Goal: Information Seeking & Learning: Learn about a topic

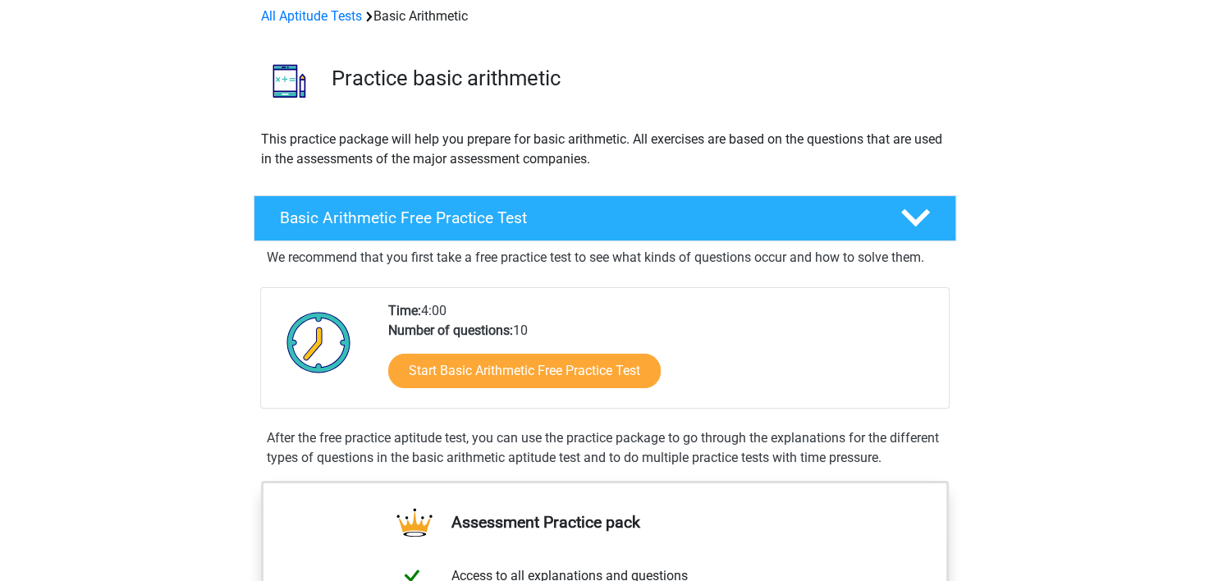
scroll to position [82, 0]
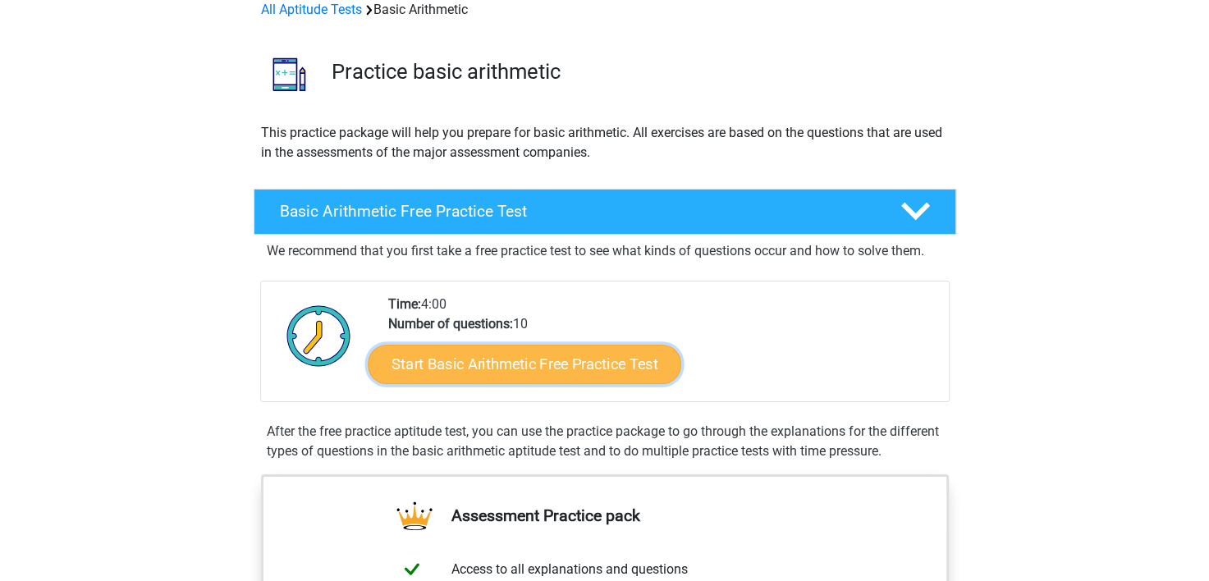
click at [503, 366] on link "Start Basic Arithmetic Free Practice Test" at bounding box center [525, 363] width 314 height 39
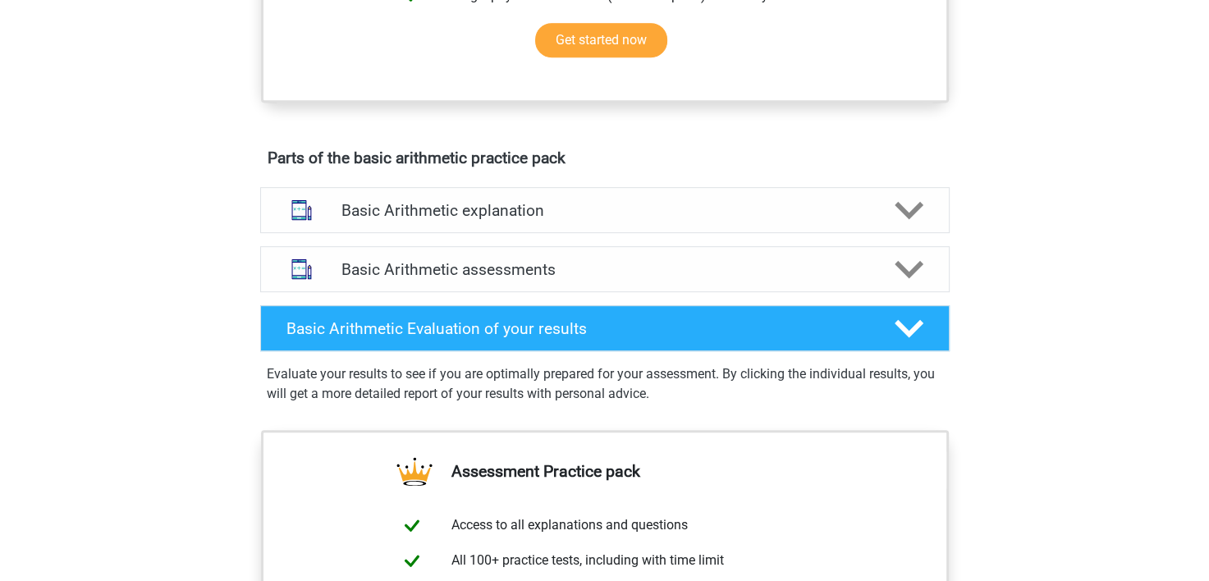
scroll to position [821, 0]
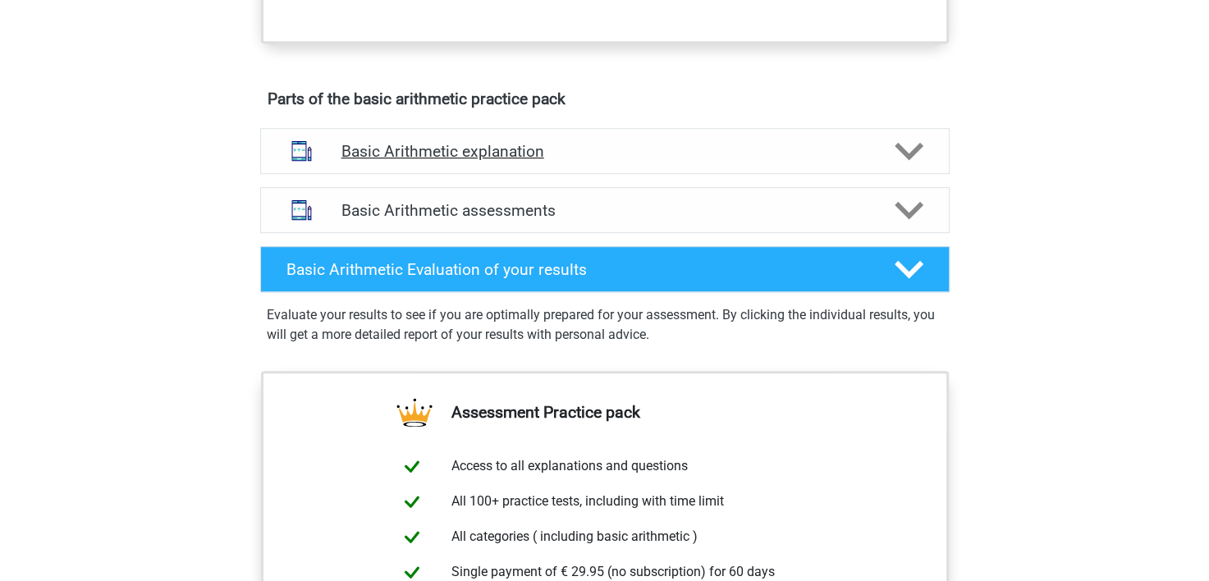
click at [673, 165] on div "Basic Arithmetic explanation" at bounding box center [605, 151] width 690 height 46
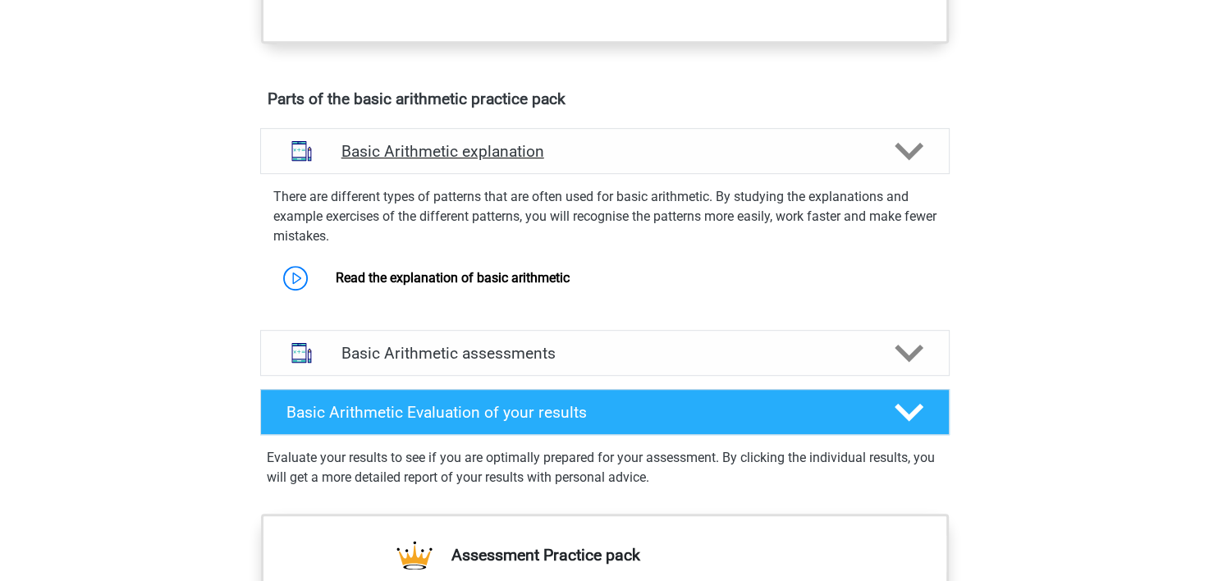
click at [673, 165] on div "Basic Arithmetic explanation" at bounding box center [605, 151] width 690 height 46
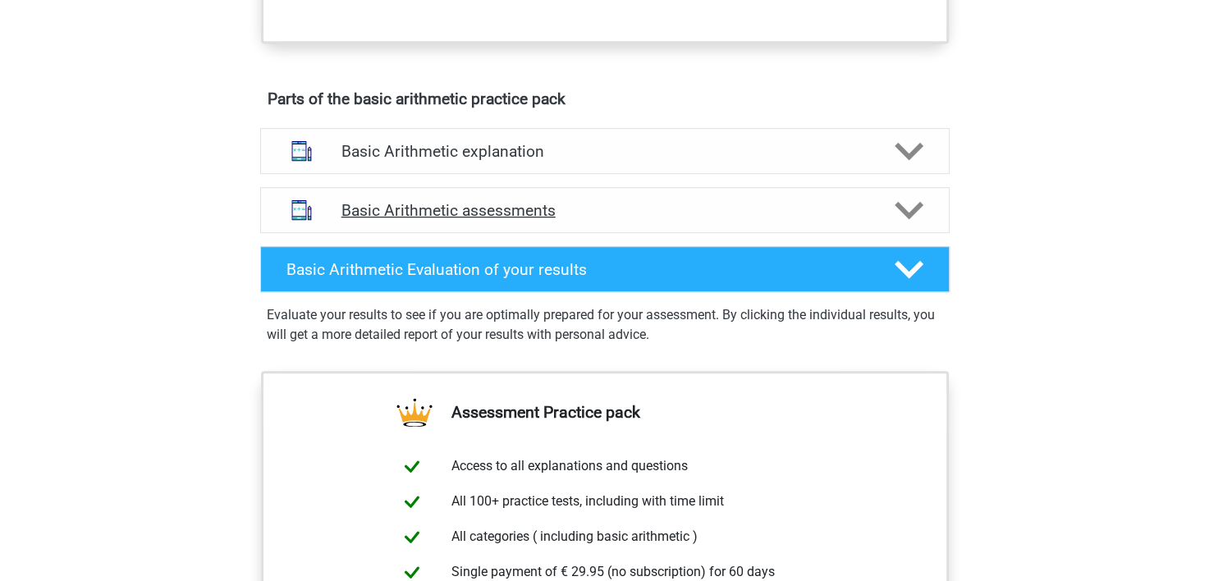
click at [665, 201] on h4 "Basic Arithmetic assessments" at bounding box center [605, 210] width 527 height 19
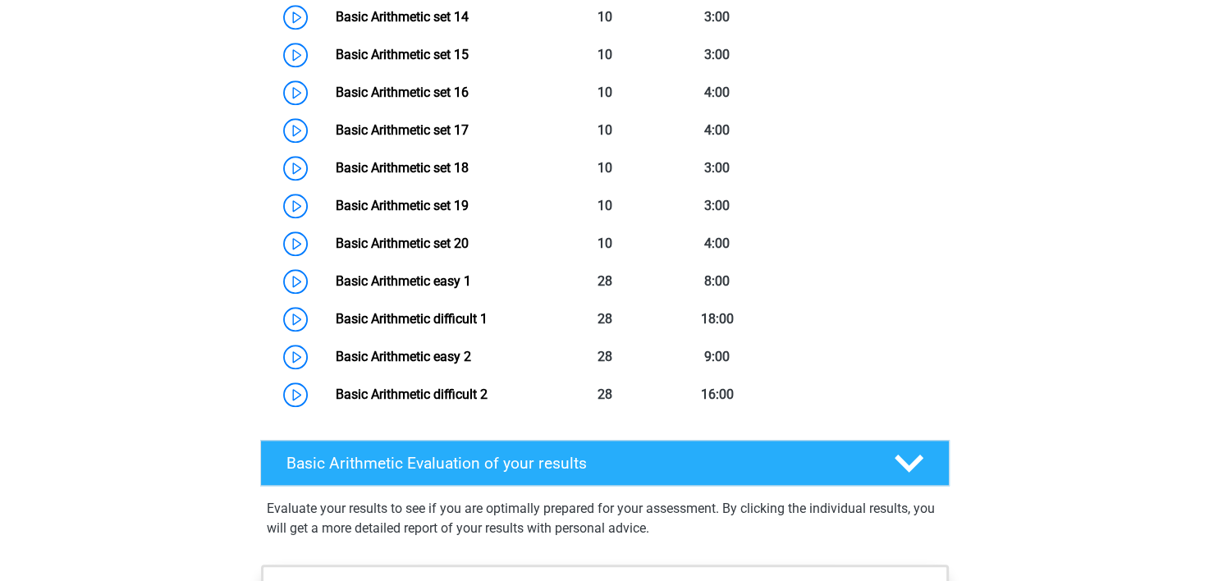
scroll to position [1724, 0]
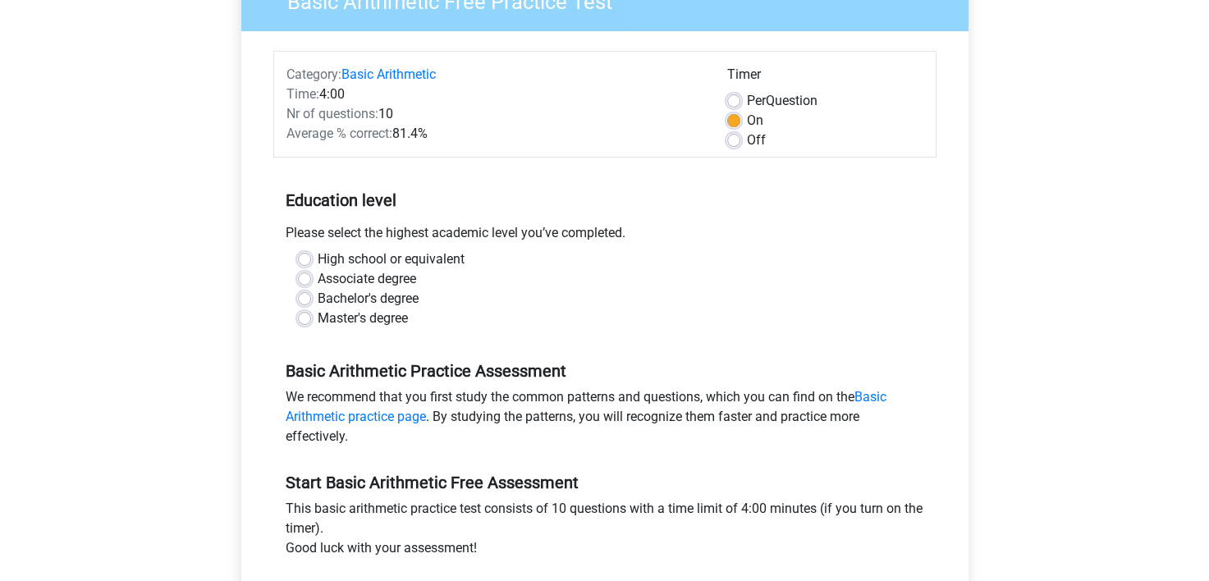
scroll to position [164, 0]
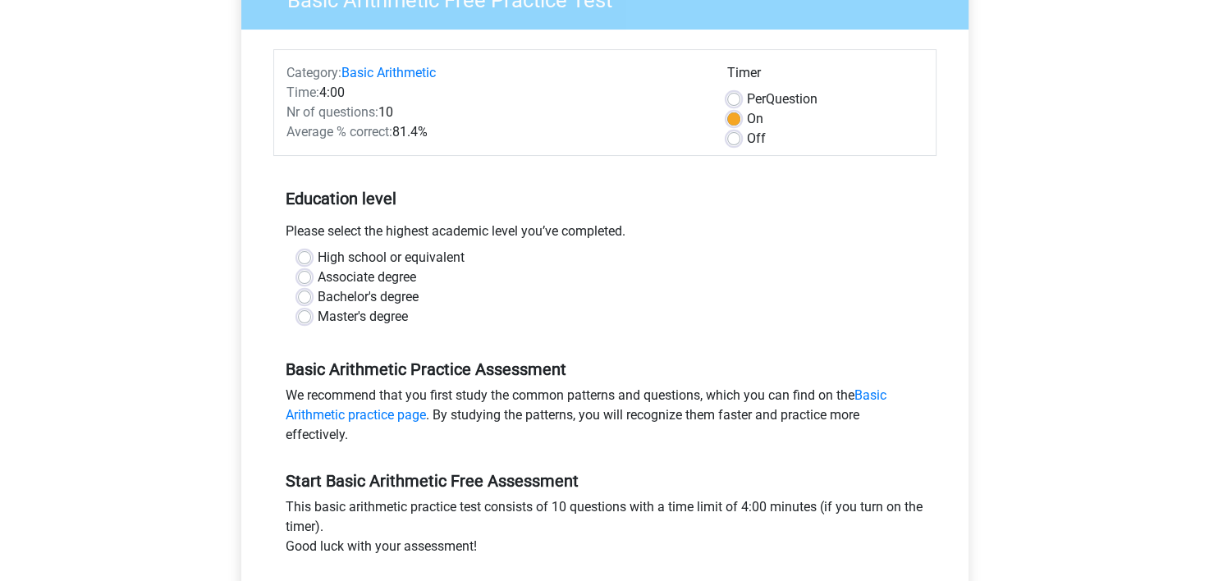
click at [360, 294] on label "Bachelor's degree" at bounding box center [368, 297] width 101 height 20
click at [311, 294] on input "Bachelor's degree" at bounding box center [304, 295] width 13 height 16
radio input "true"
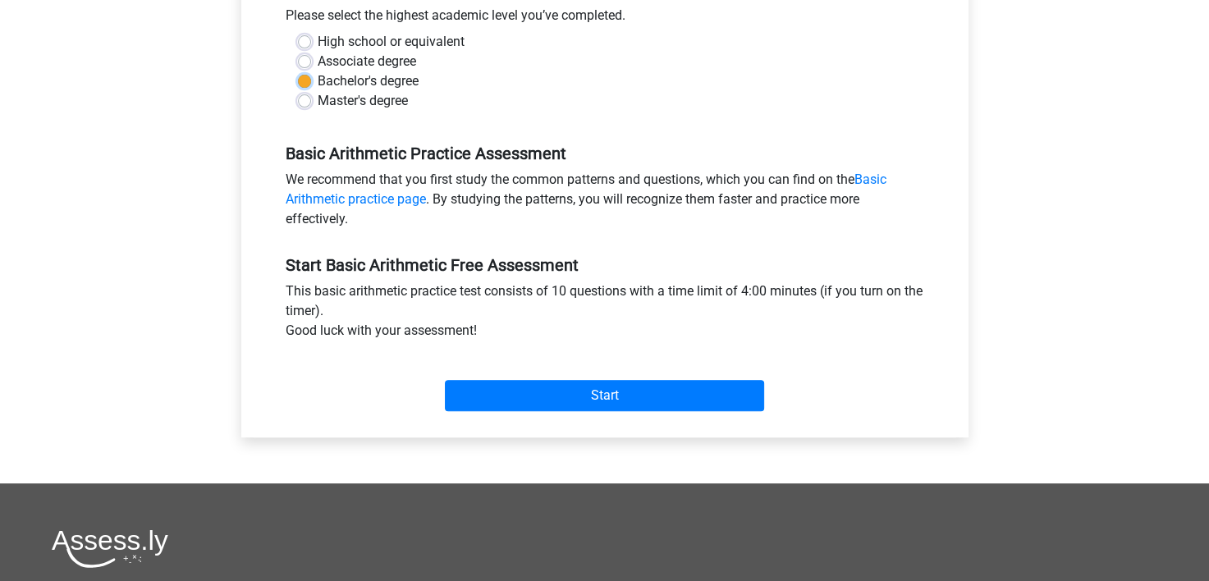
scroll to position [411, 0]
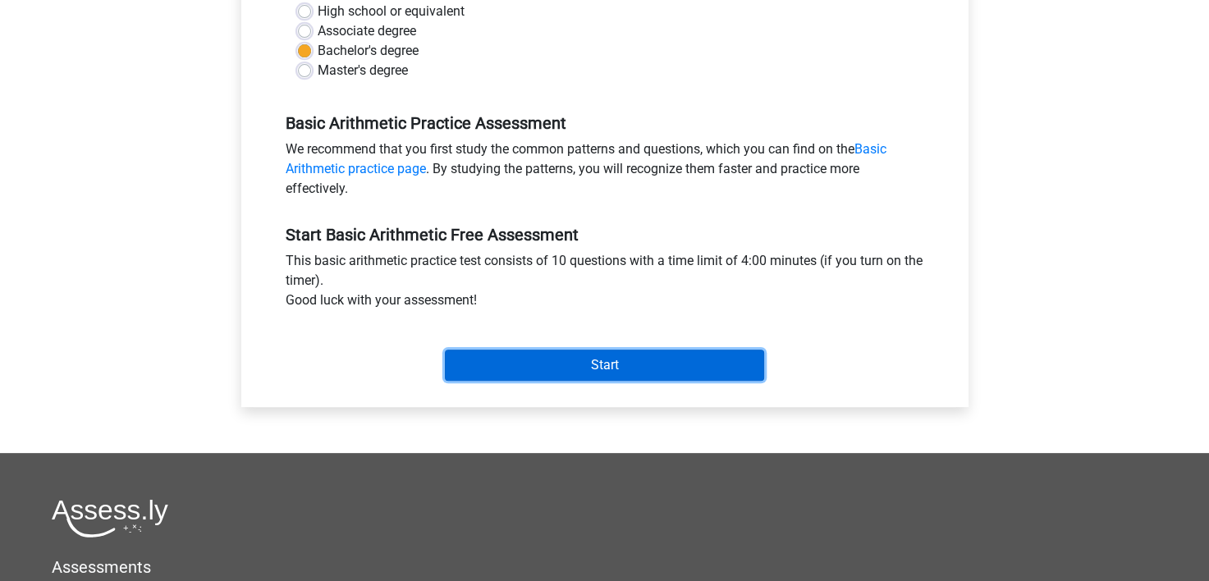
click at [588, 363] on input "Start" at bounding box center [604, 365] width 319 height 31
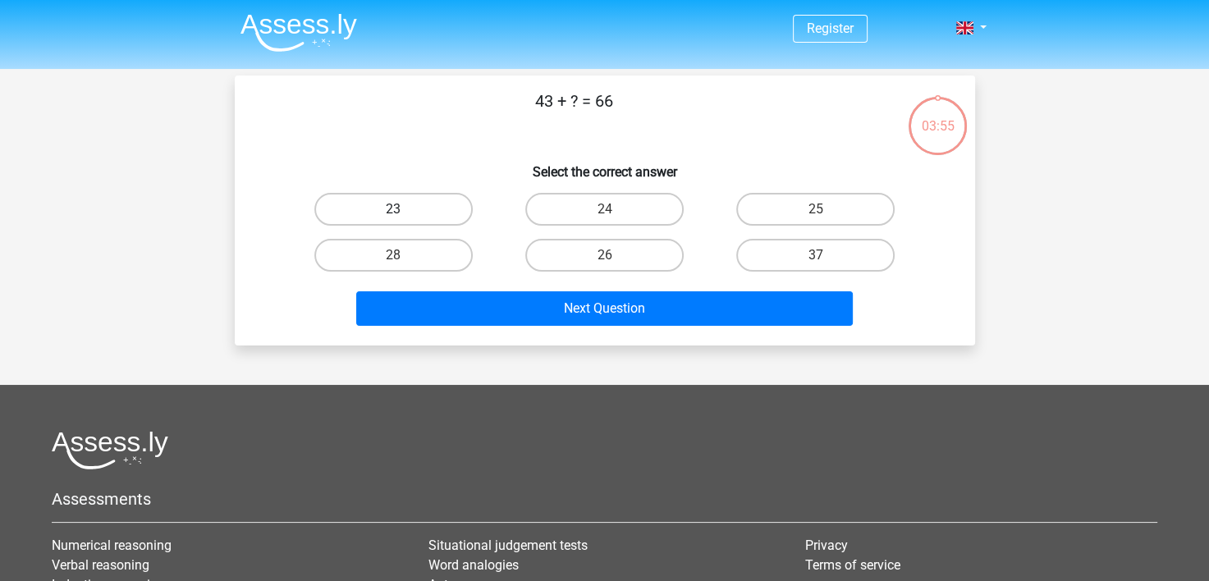
click at [411, 204] on label "23" at bounding box center [393, 209] width 158 height 33
click at [404, 209] on input "23" at bounding box center [398, 214] width 11 height 11
radio input "true"
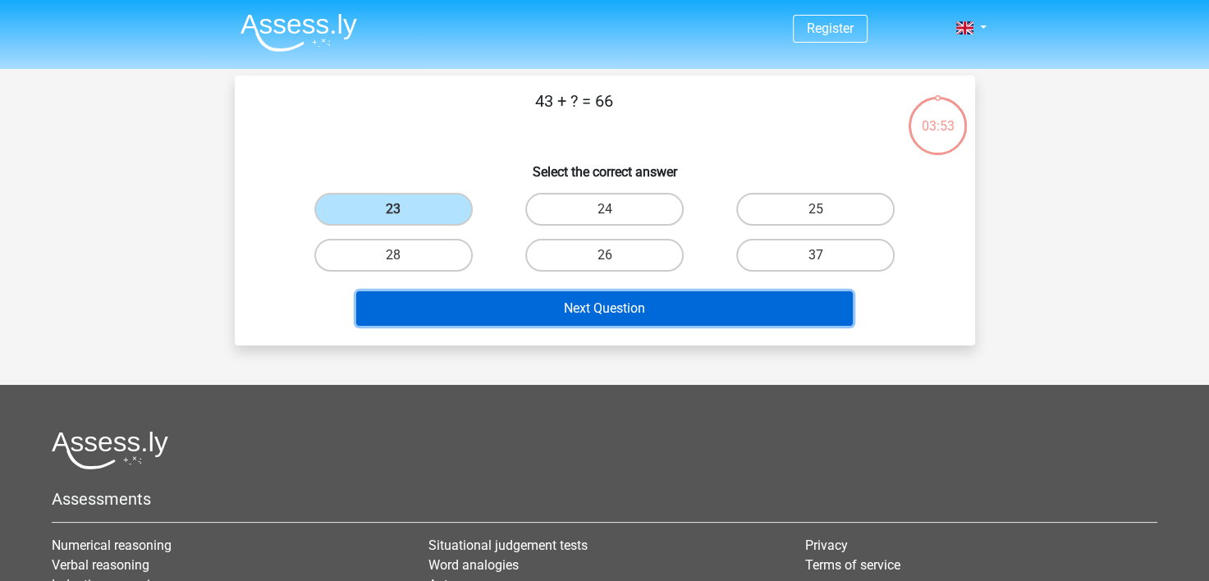
click at [563, 312] on button "Next Question" at bounding box center [604, 308] width 497 height 34
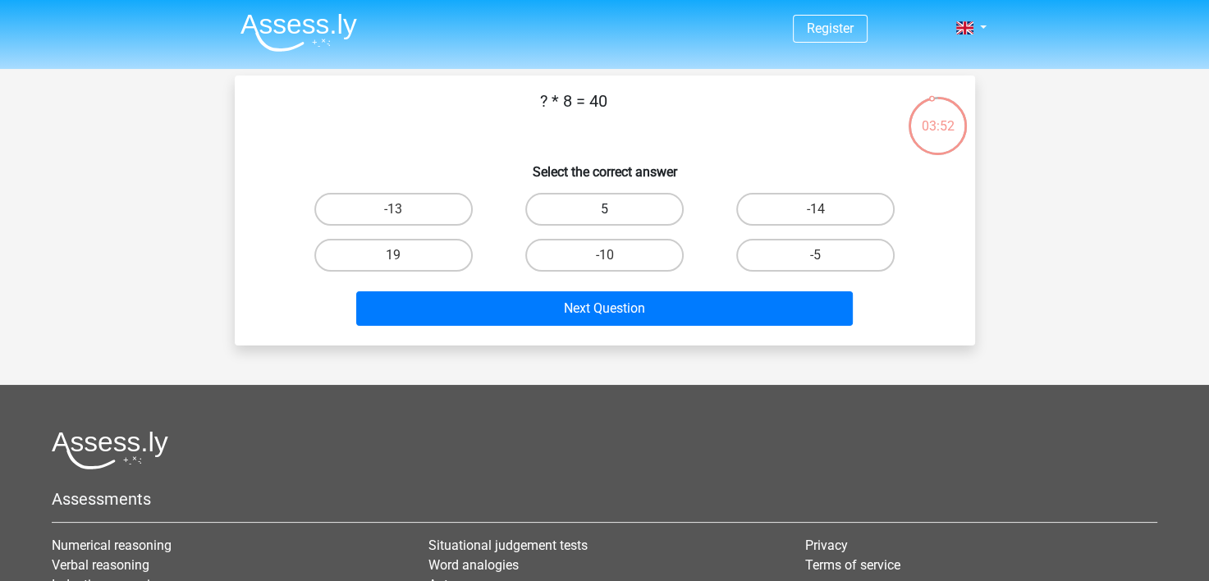
click at [589, 207] on label "5" at bounding box center [604, 209] width 158 height 33
click at [604, 209] on input "5" at bounding box center [609, 214] width 11 height 11
radio input "true"
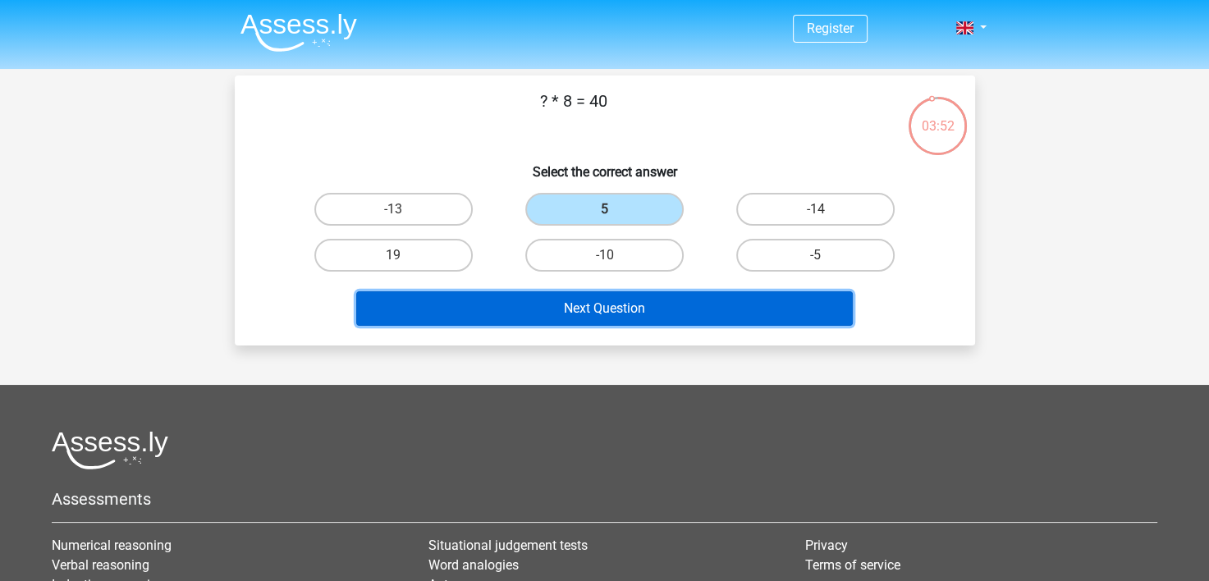
click at [585, 303] on button "Next Question" at bounding box center [604, 308] width 497 height 34
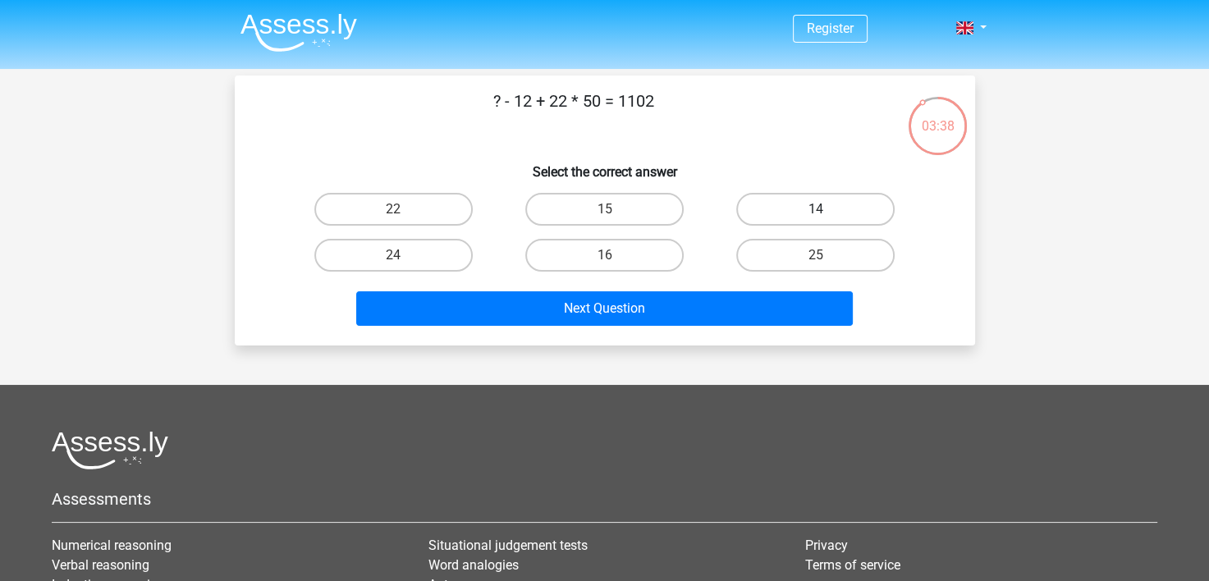
click at [808, 208] on label "14" at bounding box center [815, 209] width 158 height 33
click at [816, 209] on input "14" at bounding box center [821, 214] width 11 height 11
radio input "true"
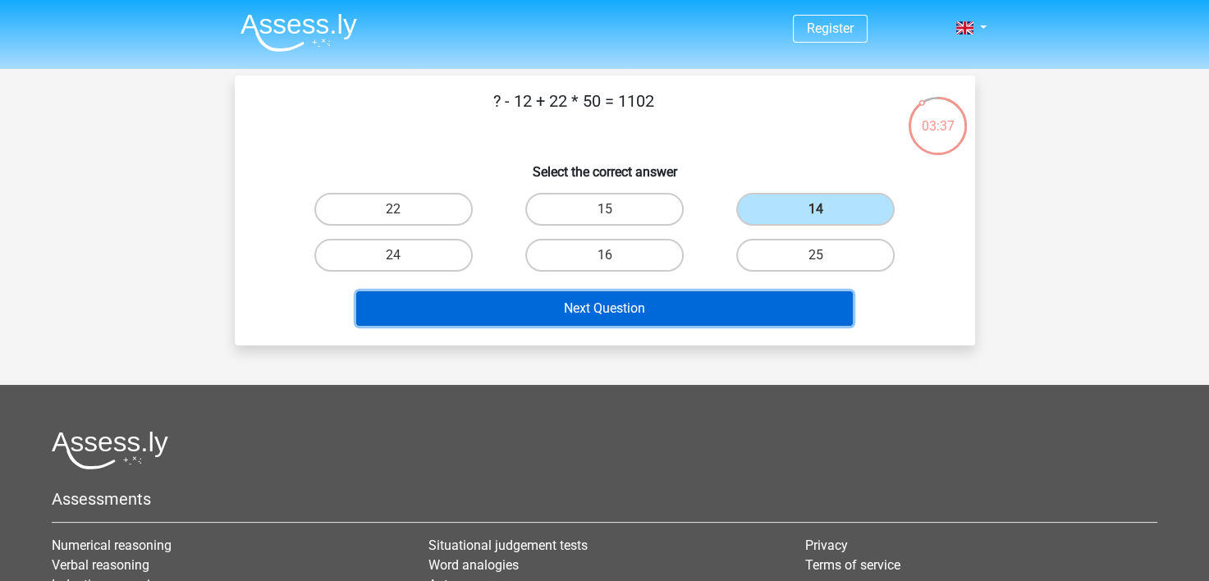
click at [625, 310] on button "Next Question" at bounding box center [604, 308] width 497 height 34
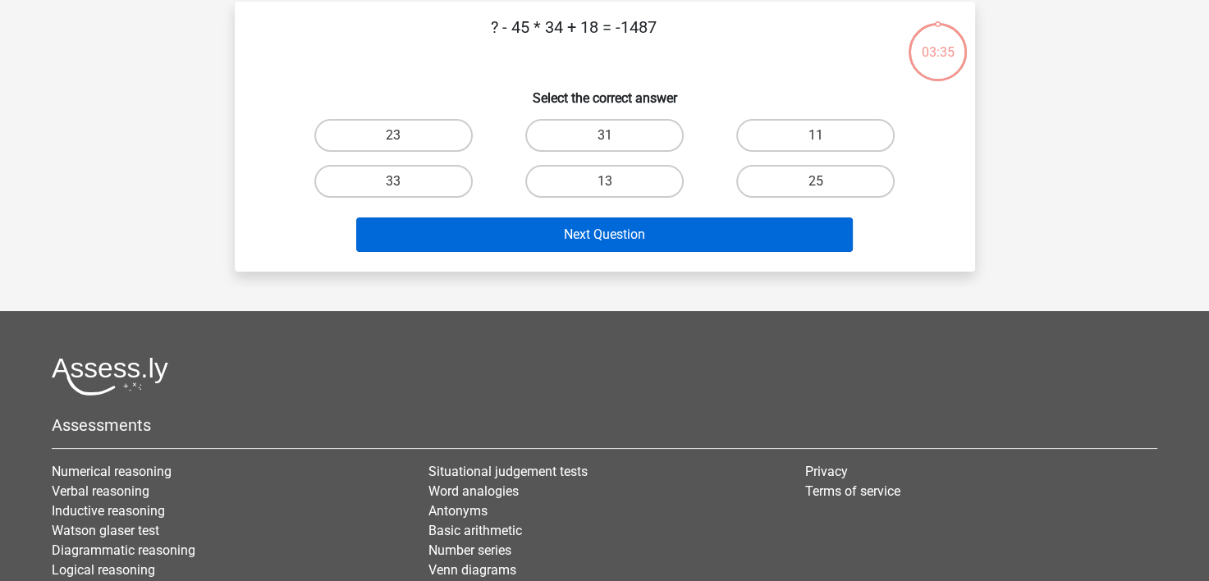
scroll to position [76, 0]
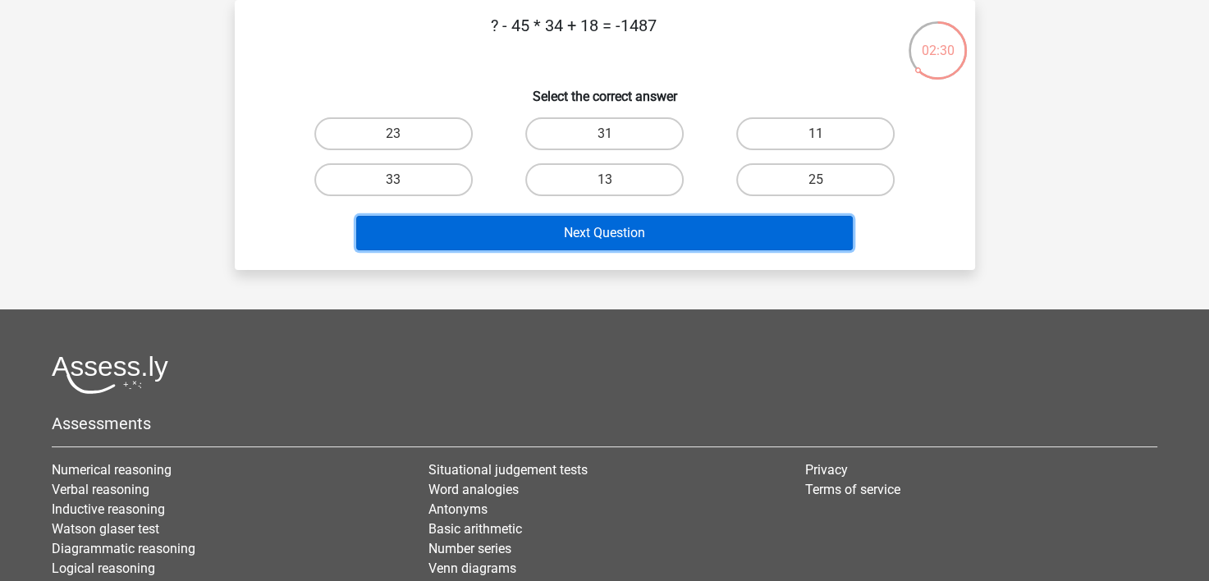
click at [732, 233] on button "Next Question" at bounding box center [604, 233] width 497 height 34
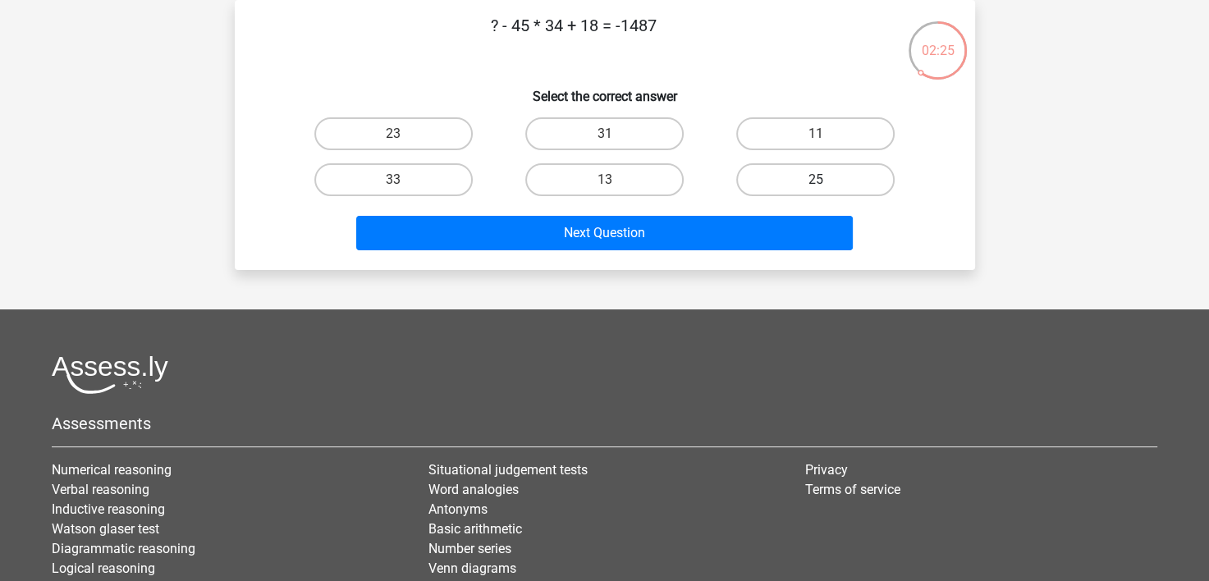
click at [775, 177] on label "25" at bounding box center [815, 179] width 158 height 33
click at [816, 180] on input "25" at bounding box center [821, 185] width 11 height 11
radio input "true"
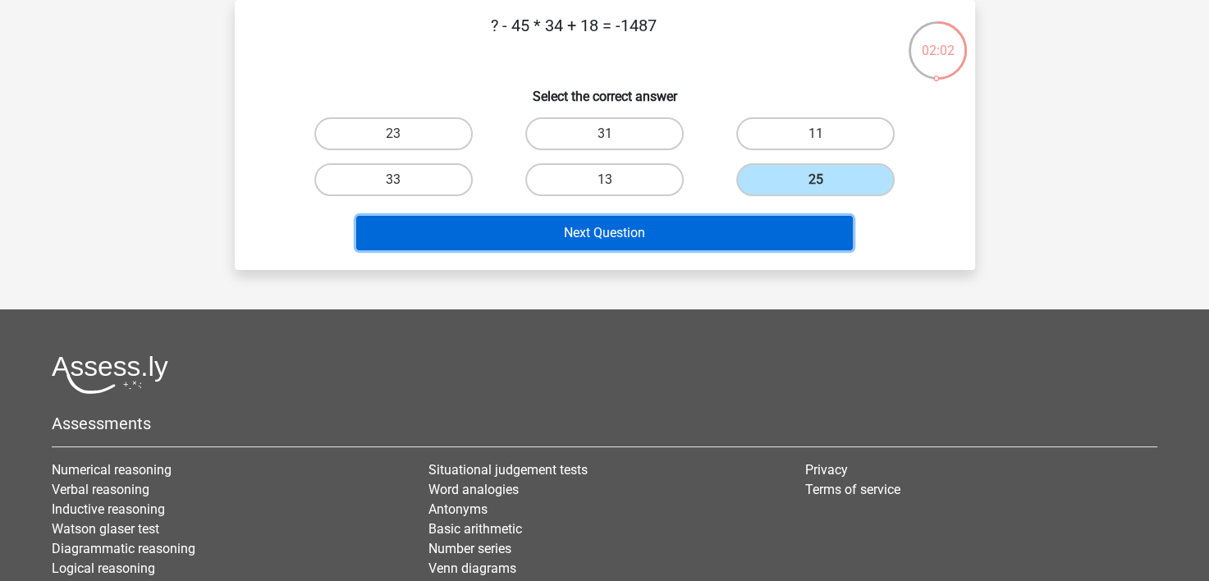
click at [657, 233] on button "Next Question" at bounding box center [604, 233] width 497 height 34
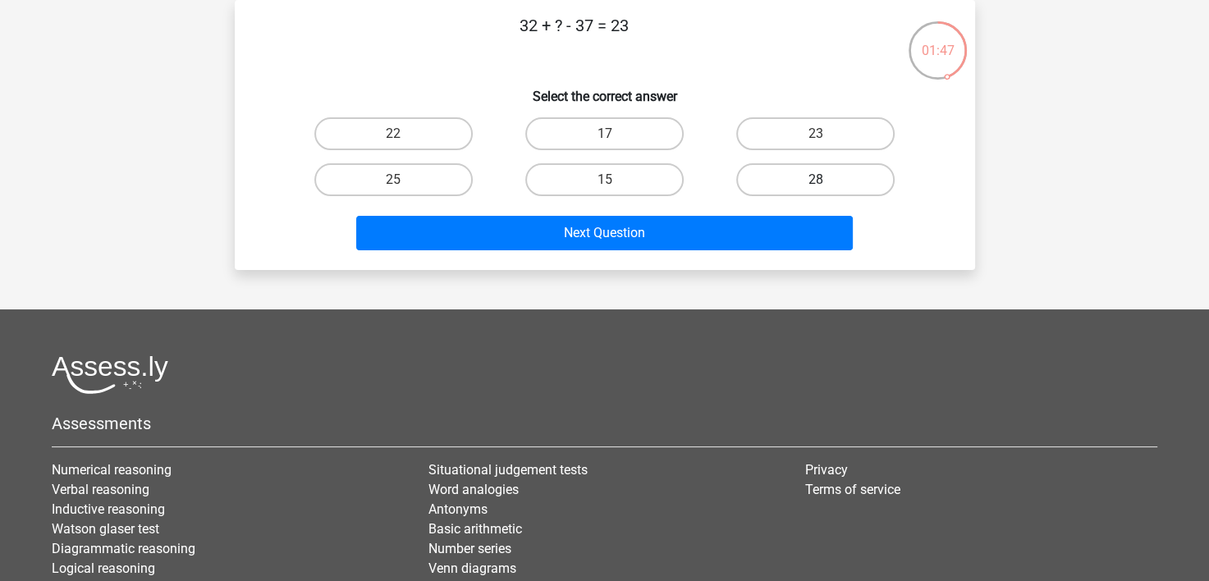
click at [766, 181] on label "28" at bounding box center [815, 179] width 158 height 33
click at [816, 181] on input "28" at bounding box center [821, 185] width 11 height 11
radio input "true"
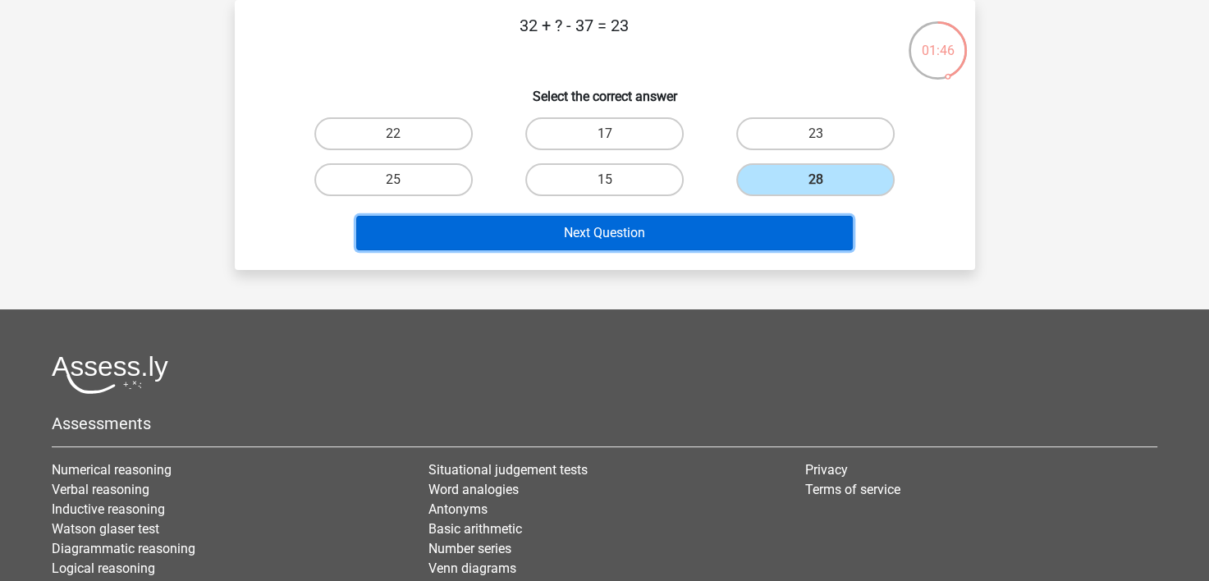
click at [705, 231] on button "Next Question" at bounding box center [604, 233] width 497 height 34
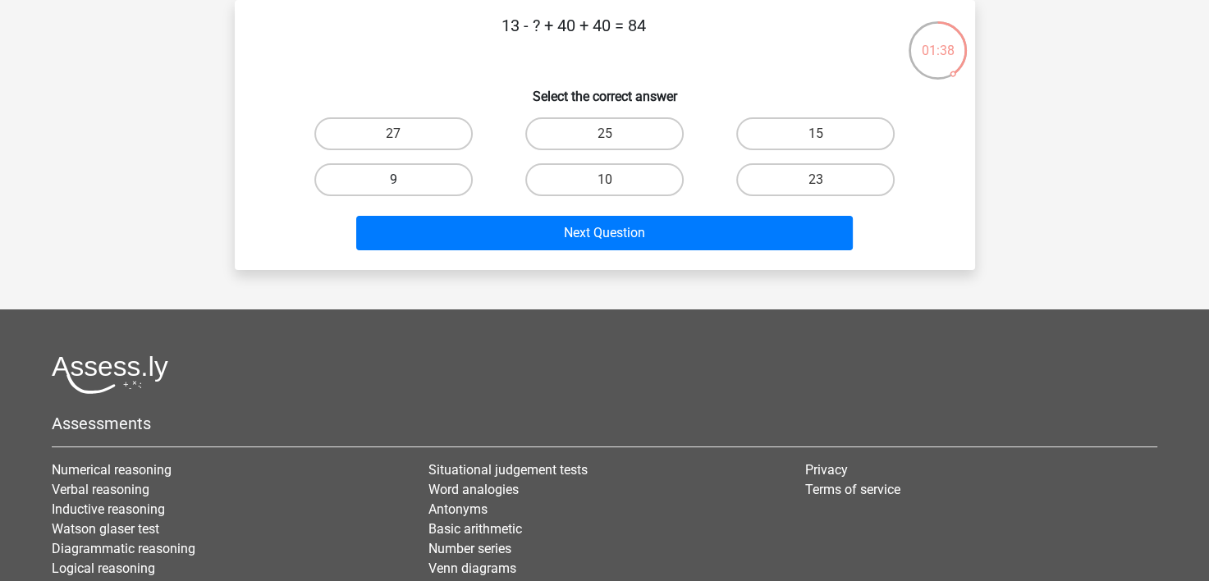
click at [456, 170] on label "9" at bounding box center [393, 179] width 158 height 33
click at [404, 180] on input "9" at bounding box center [398, 185] width 11 height 11
radio input "true"
click at [498, 211] on div "Next Question" at bounding box center [605, 230] width 688 height 54
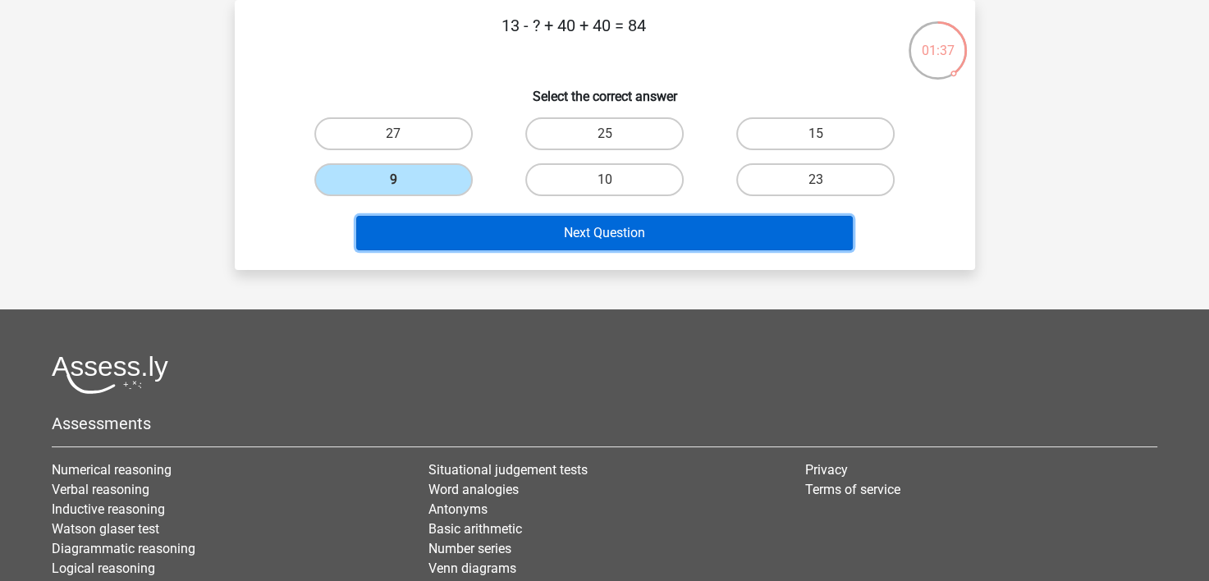
click at [514, 223] on button "Next Question" at bounding box center [604, 233] width 497 height 34
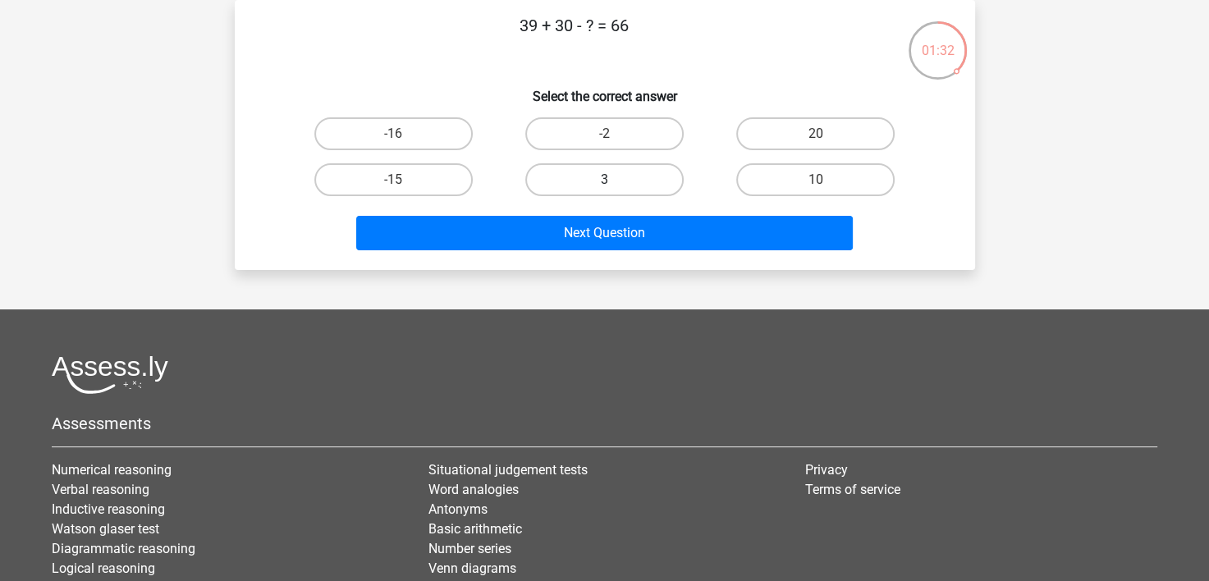
click at [622, 184] on label "3" at bounding box center [604, 179] width 158 height 33
click at [615, 184] on input "3" at bounding box center [609, 185] width 11 height 11
radio input "true"
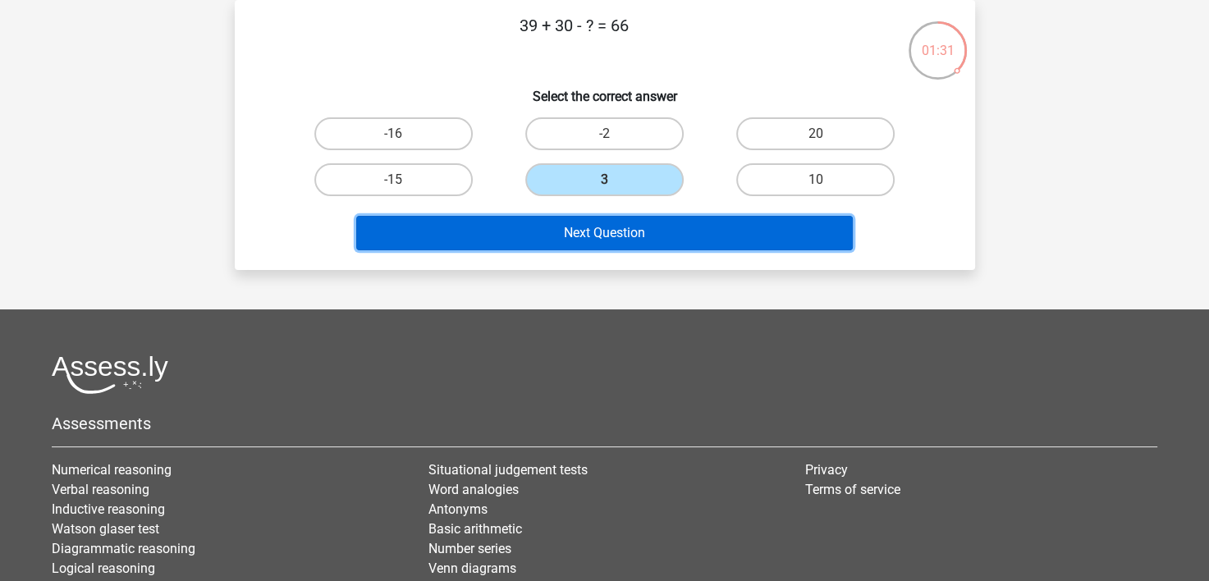
click at [629, 230] on button "Next Question" at bounding box center [604, 233] width 497 height 34
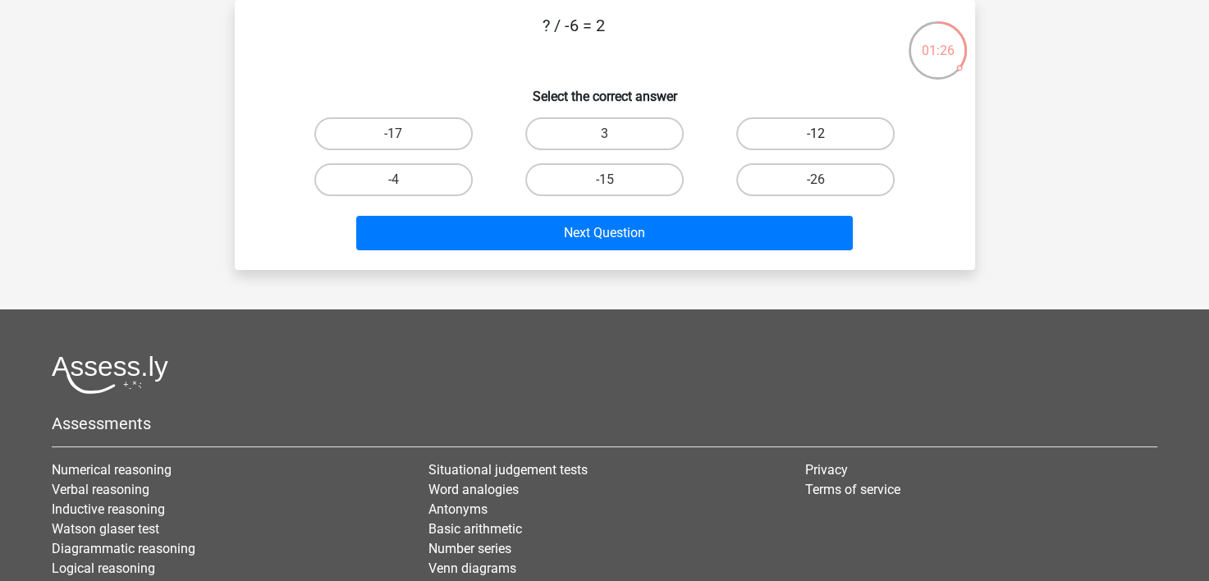
click at [812, 132] on label "-12" at bounding box center [815, 133] width 158 height 33
click at [816, 134] on input "-12" at bounding box center [821, 139] width 11 height 11
radio input "true"
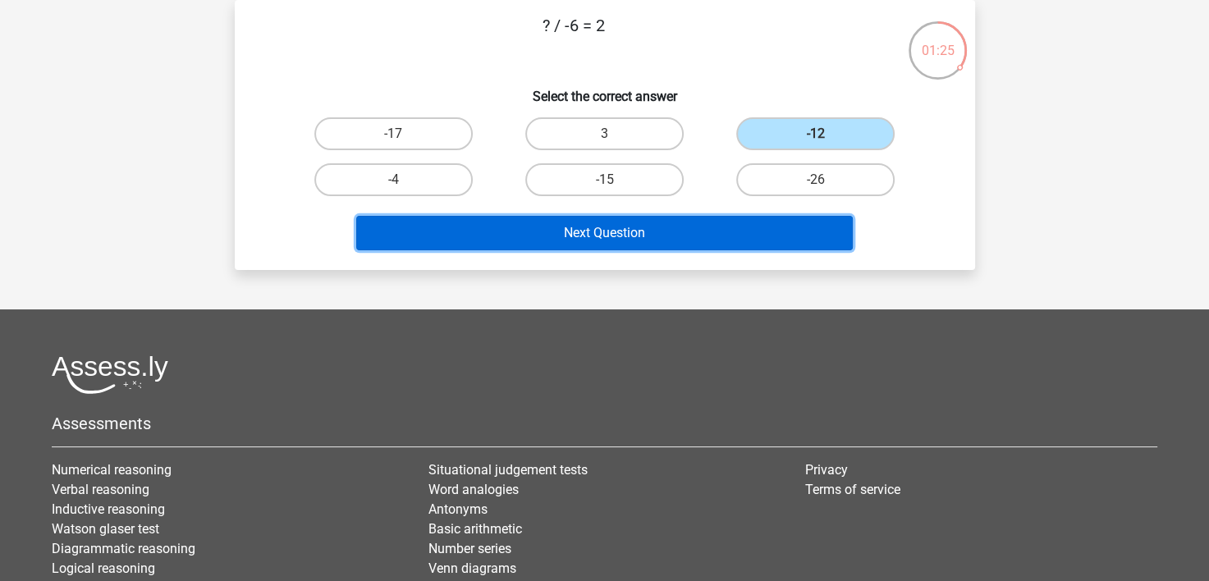
click at [718, 249] on button "Next Question" at bounding box center [604, 233] width 497 height 34
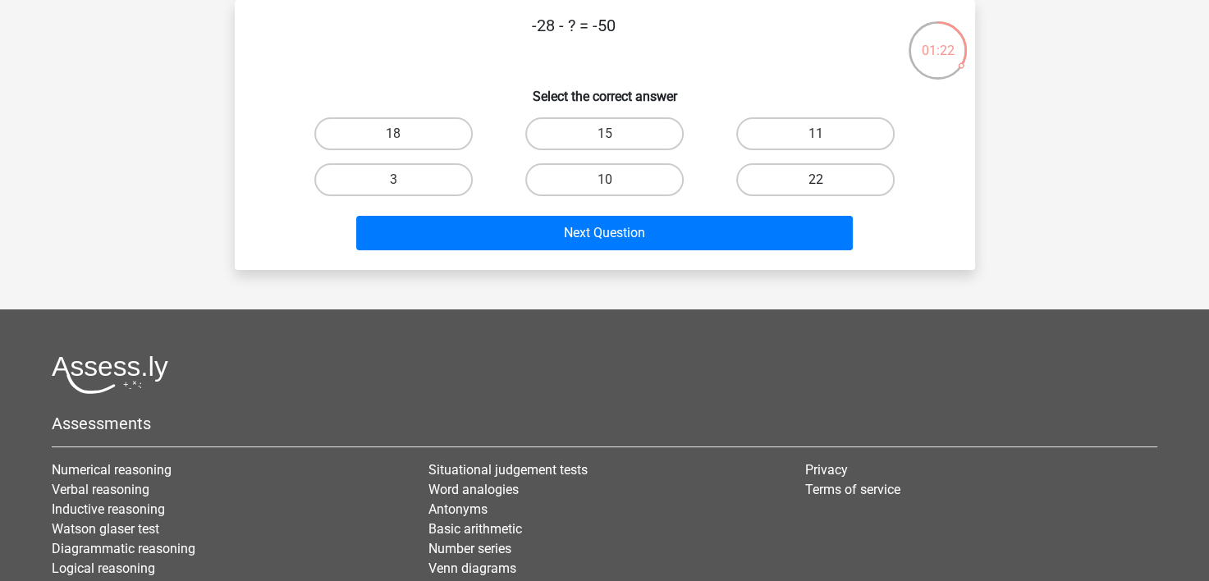
click at [790, 174] on label "22" at bounding box center [815, 179] width 158 height 33
click at [816, 180] on input "22" at bounding box center [821, 185] width 11 height 11
radio input "true"
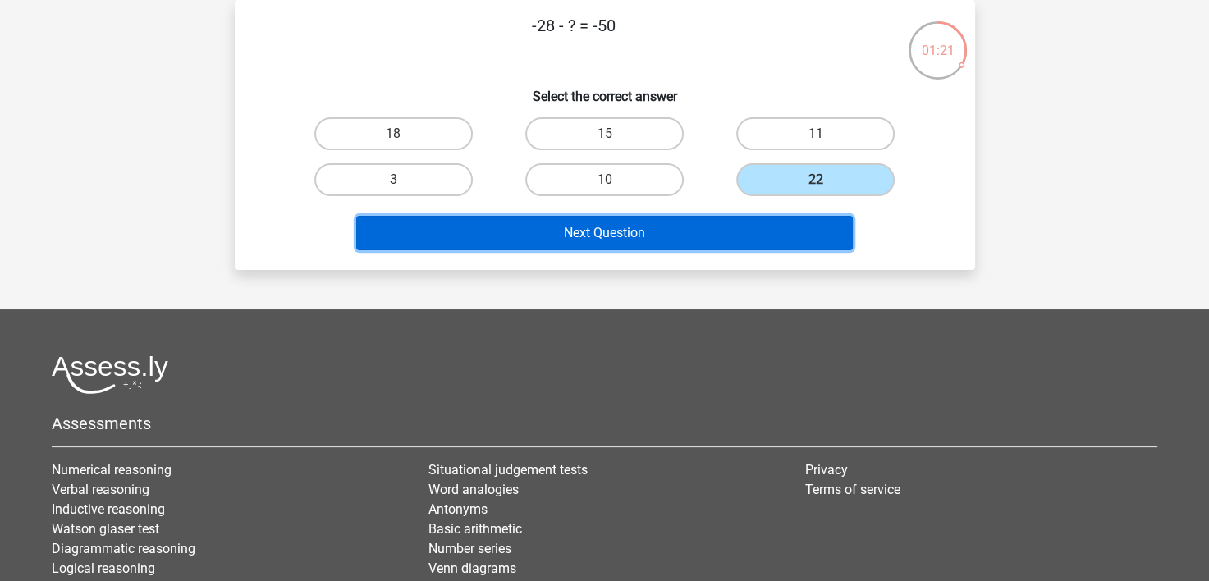
click at [654, 232] on button "Next Question" at bounding box center [604, 233] width 497 height 34
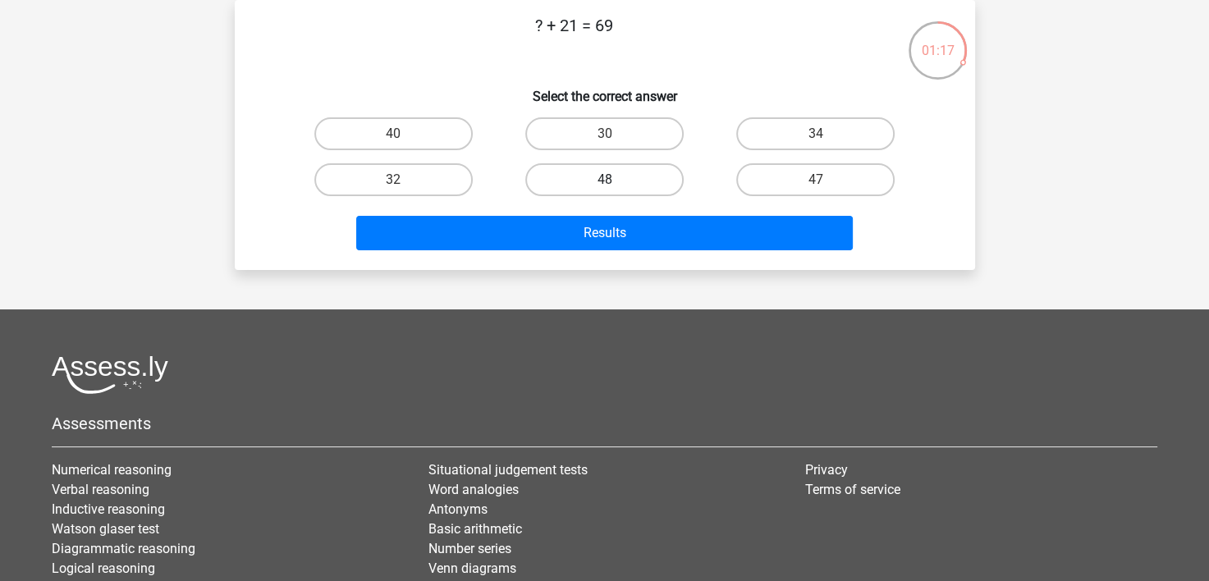
click at [583, 181] on label "48" at bounding box center [604, 179] width 158 height 33
click at [604, 181] on input "48" at bounding box center [609, 185] width 11 height 11
radio input "true"
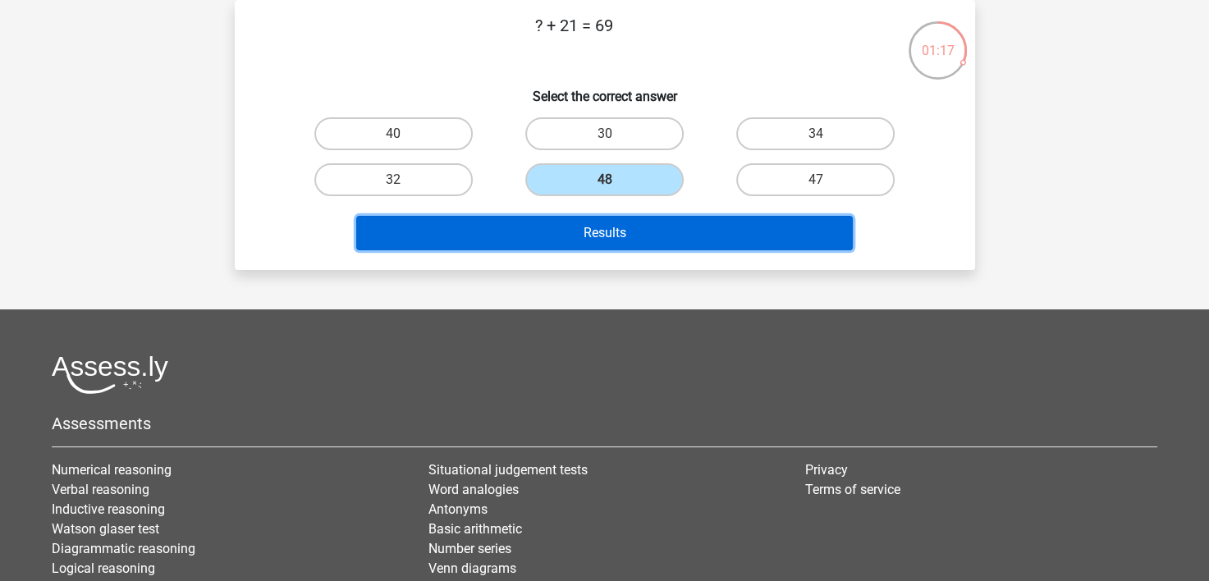
click at [604, 239] on button "Results" at bounding box center [604, 233] width 497 height 34
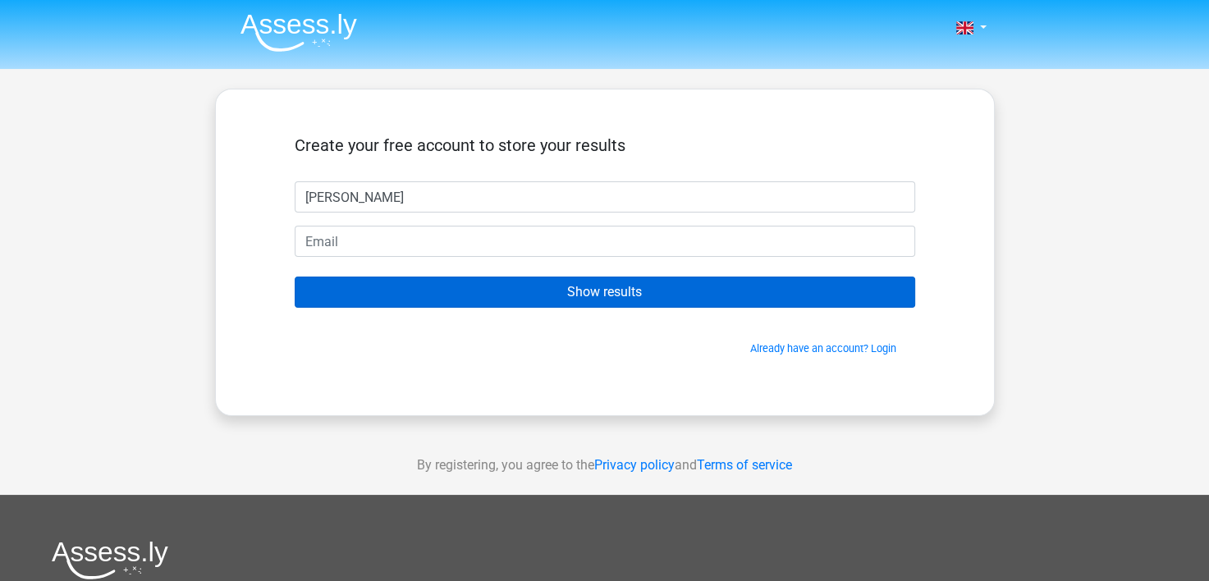
type input "[PERSON_NAME]"
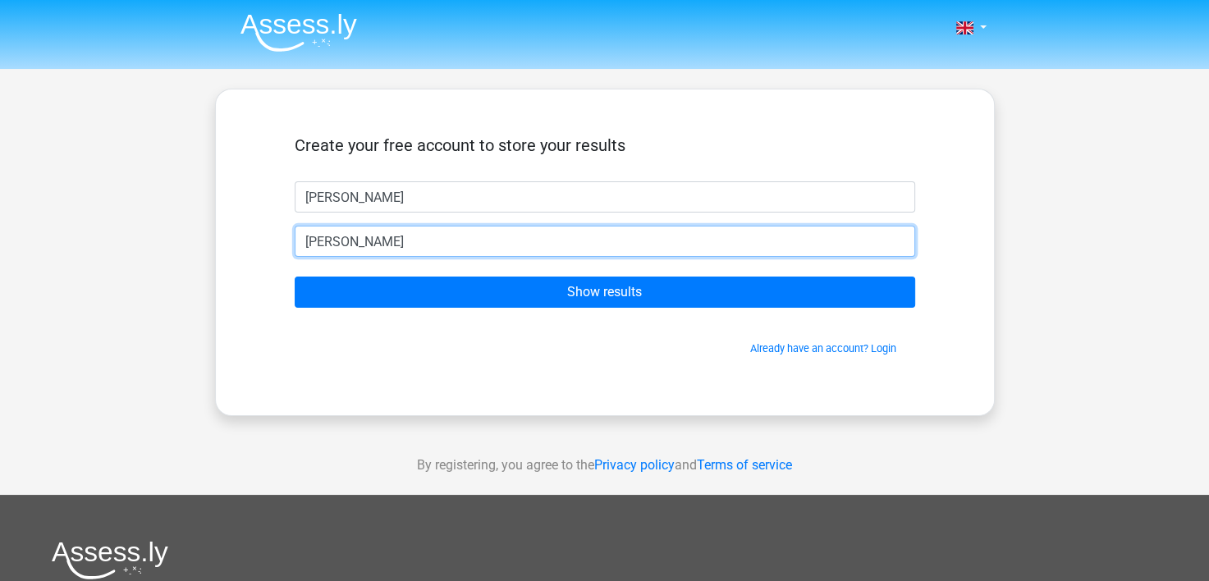
drag, startPoint x: 505, startPoint y: 241, endPoint x: 492, endPoint y: 240, distance: 13.2
click at [505, 241] on input "[PERSON_NAME]" at bounding box center [605, 241] width 621 height 31
type input "[PERSON_NAME][EMAIL_ADDRESS][DOMAIN_NAME]"
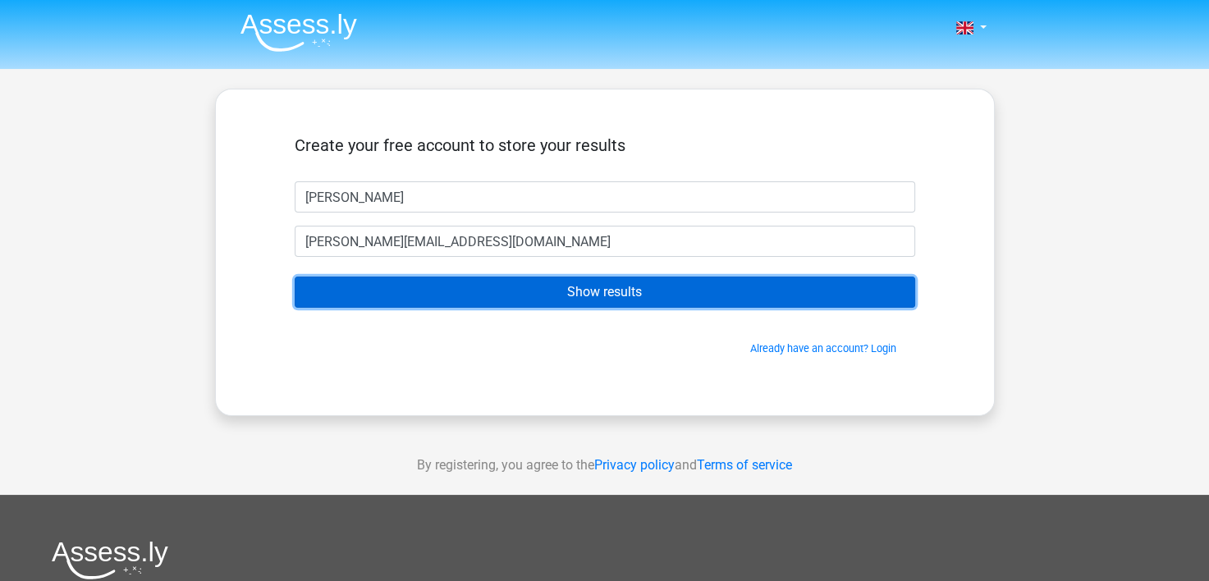
click at [525, 293] on input "Show results" at bounding box center [605, 292] width 621 height 31
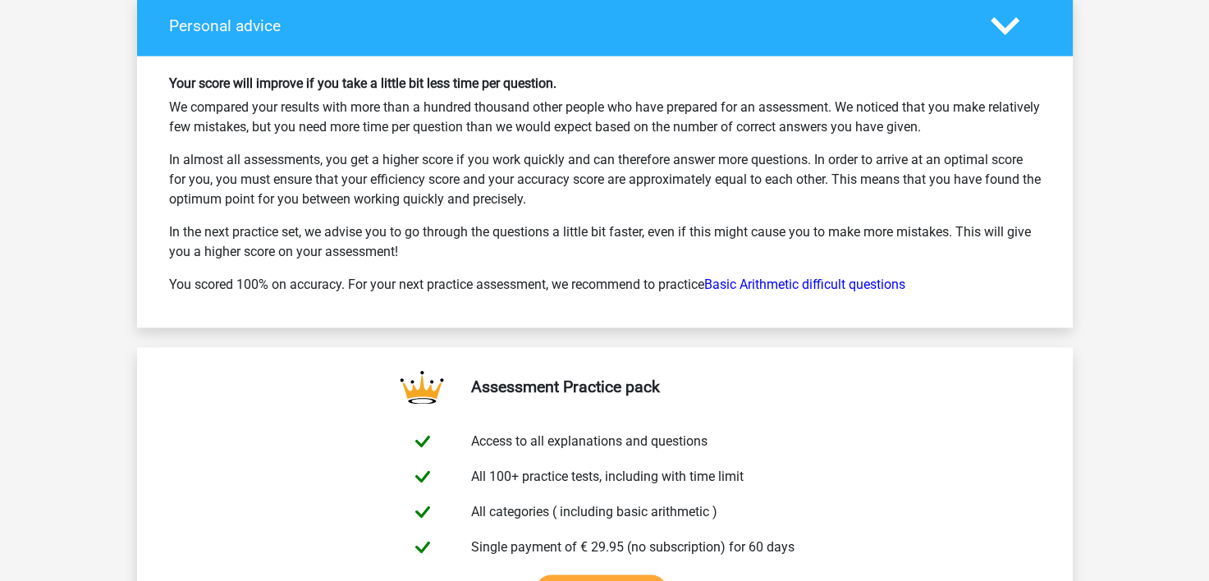
scroll to position [2137, 0]
